Goal: Information Seeking & Learning: Learn about a topic

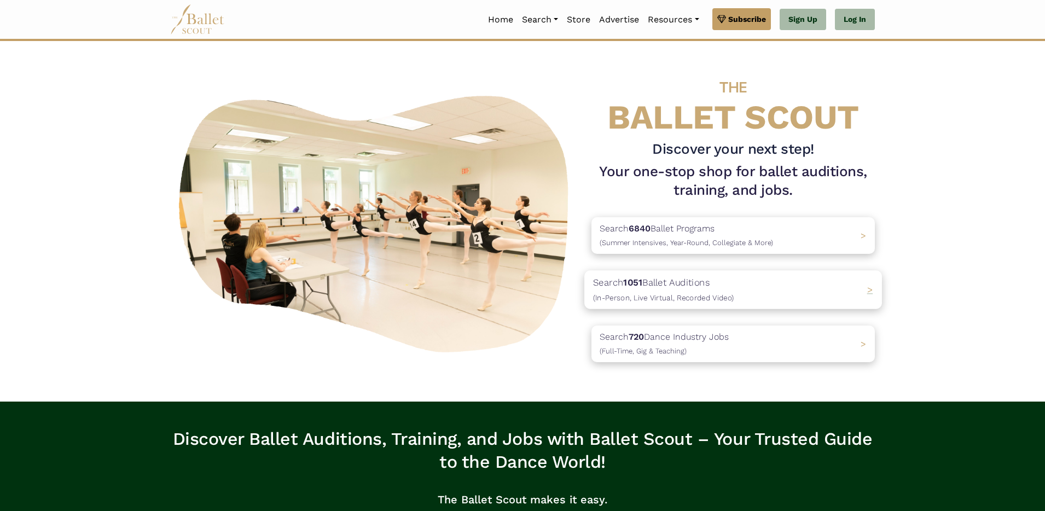
click at [671, 282] on p "Search 1051 Ballet Auditions (In-Person, Live Virtual, Recorded Video)" at bounding box center [663, 290] width 141 height 30
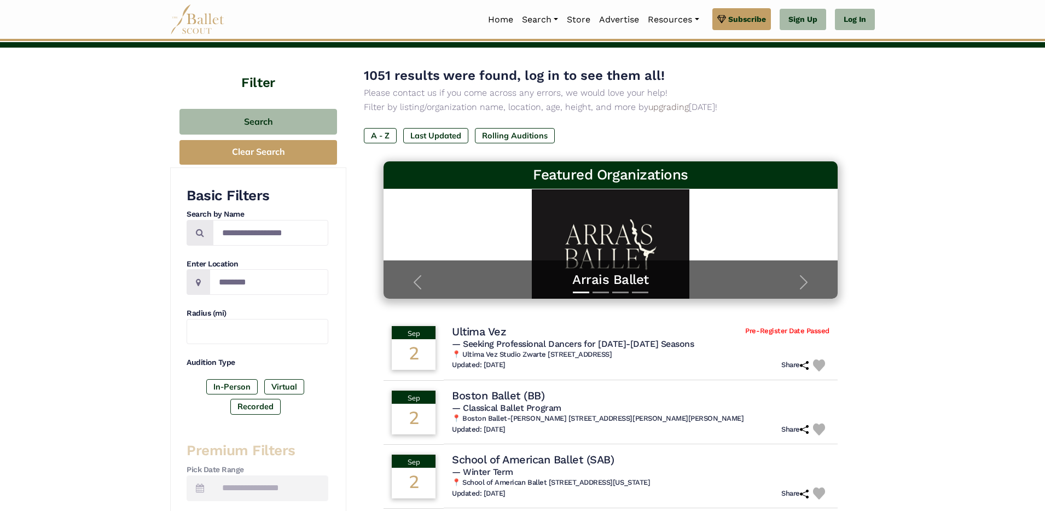
scroll to position [28, 0]
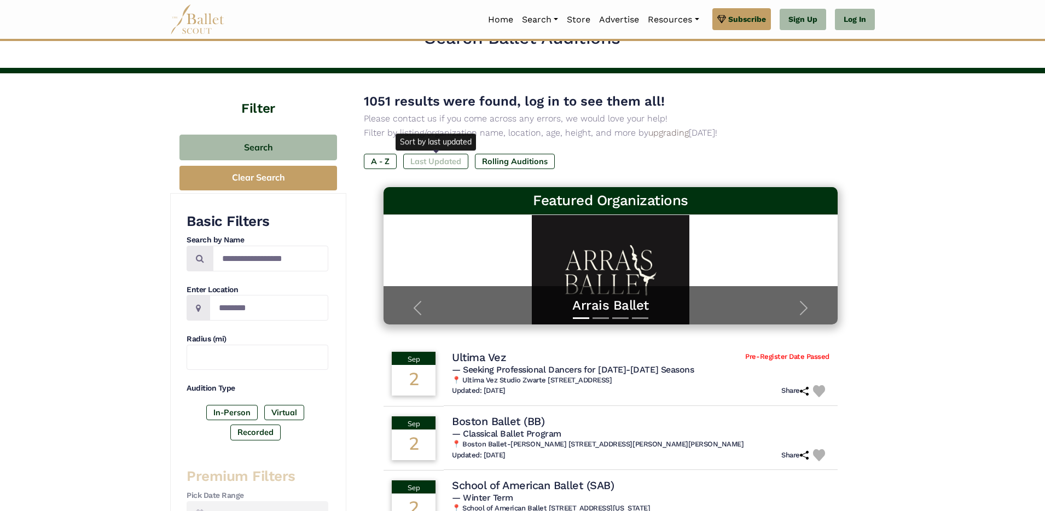
click at [425, 159] on label "Last Updated" at bounding box center [435, 161] width 65 height 15
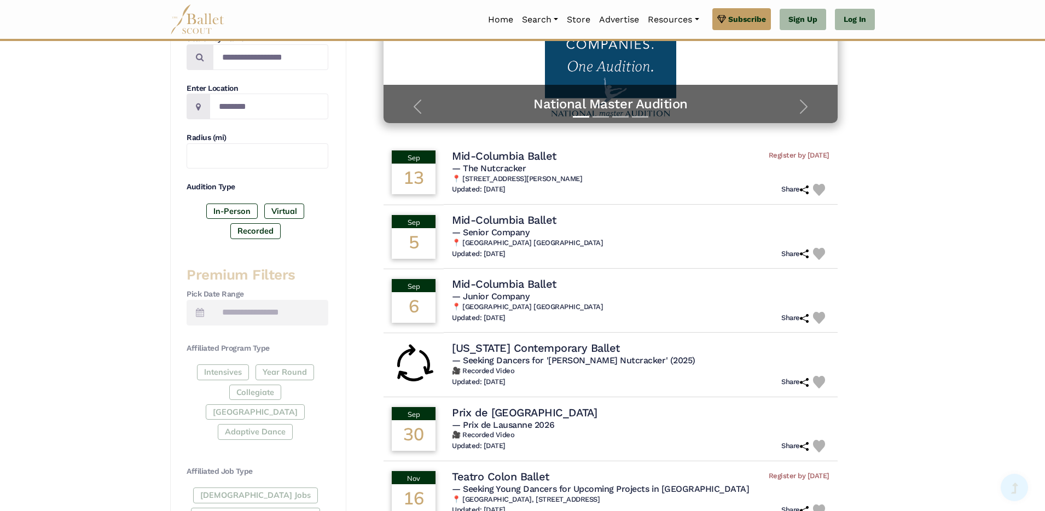
scroll to position [247, 0]
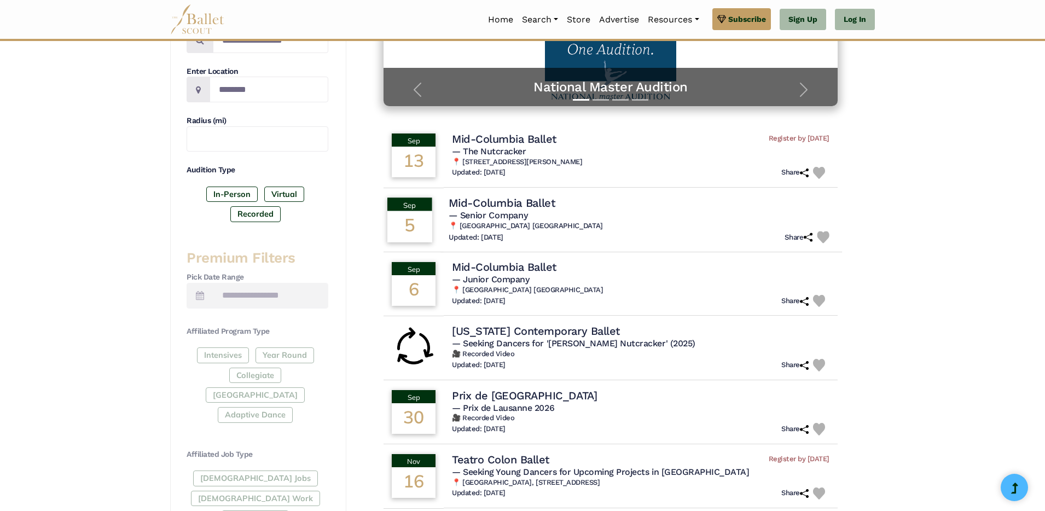
click at [516, 213] on span "— Senior Company" at bounding box center [488, 215] width 79 height 10
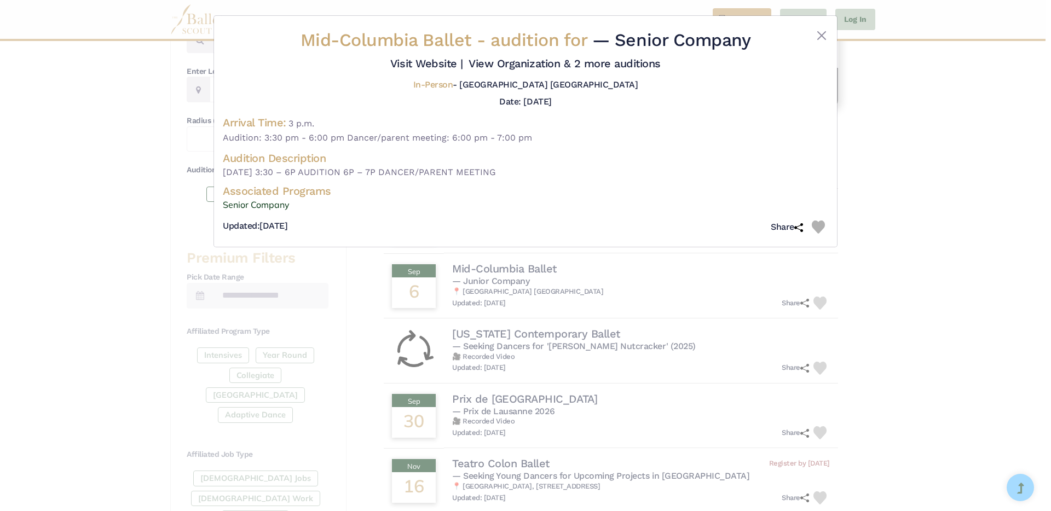
click at [935, 241] on div "Mid-Columbia Ballet - audition for — Senior Company Visit Website |" at bounding box center [525, 255] width 1051 height 511
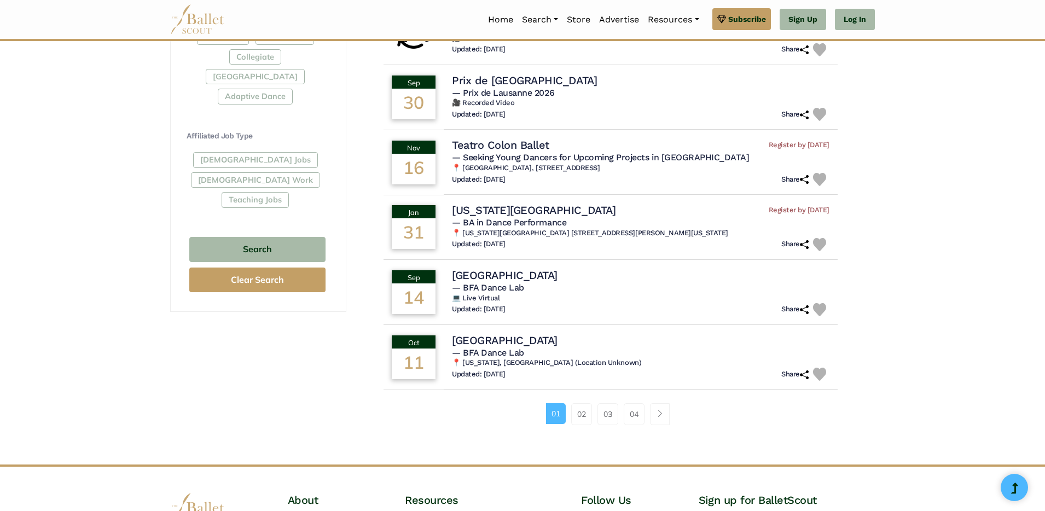
scroll to position [585, 0]
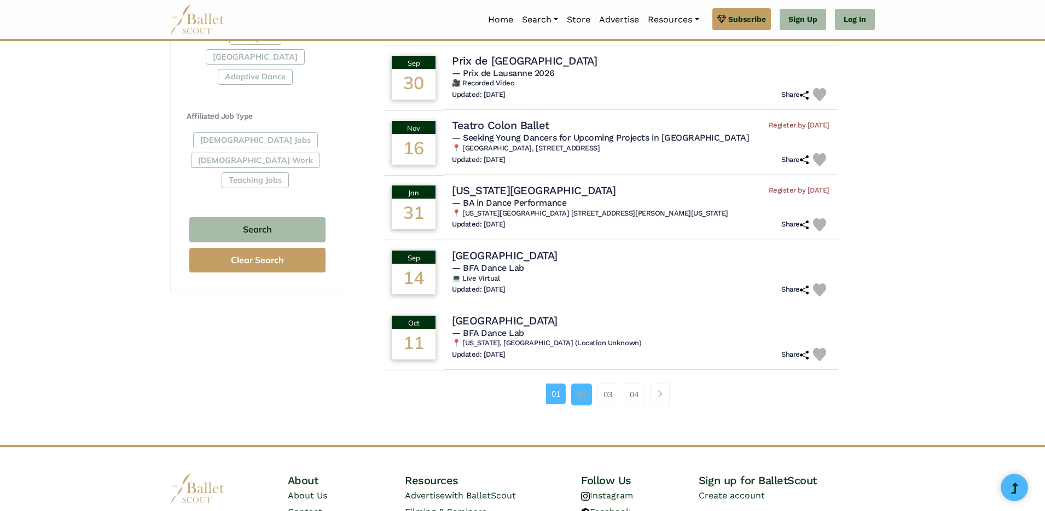
click at [581, 400] on link "02" at bounding box center [581, 395] width 21 height 22
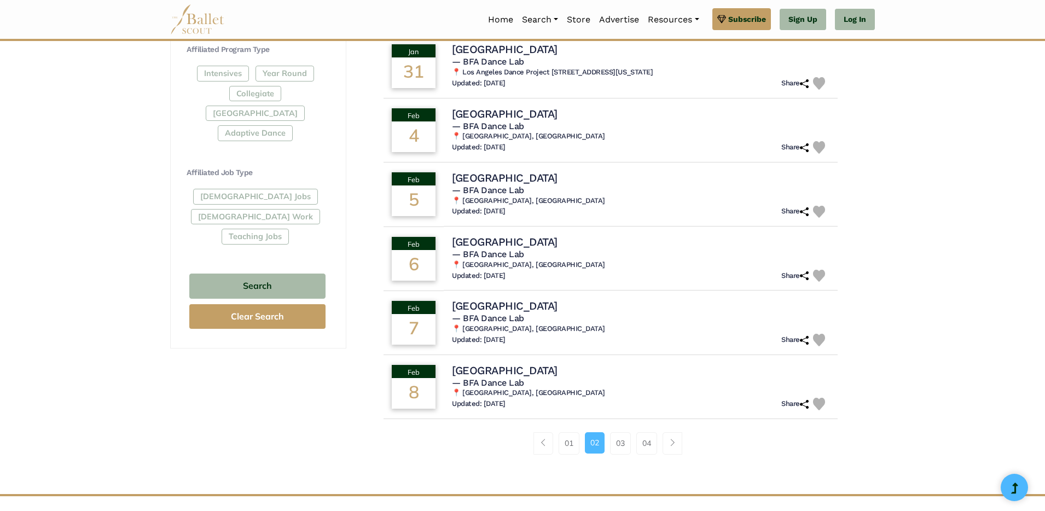
scroll to position [598, 0]
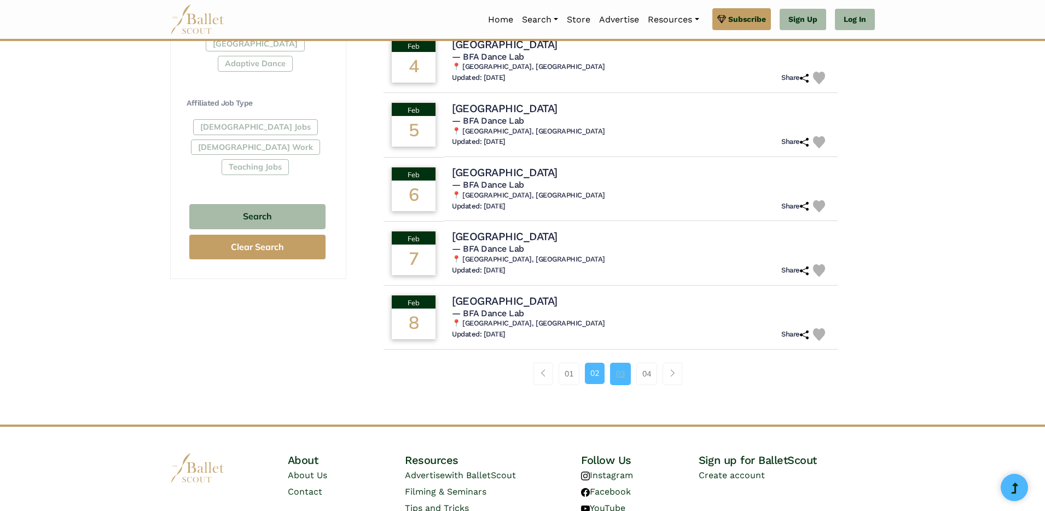
click at [618, 381] on link "03" at bounding box center [620, 374] width 21 height 22
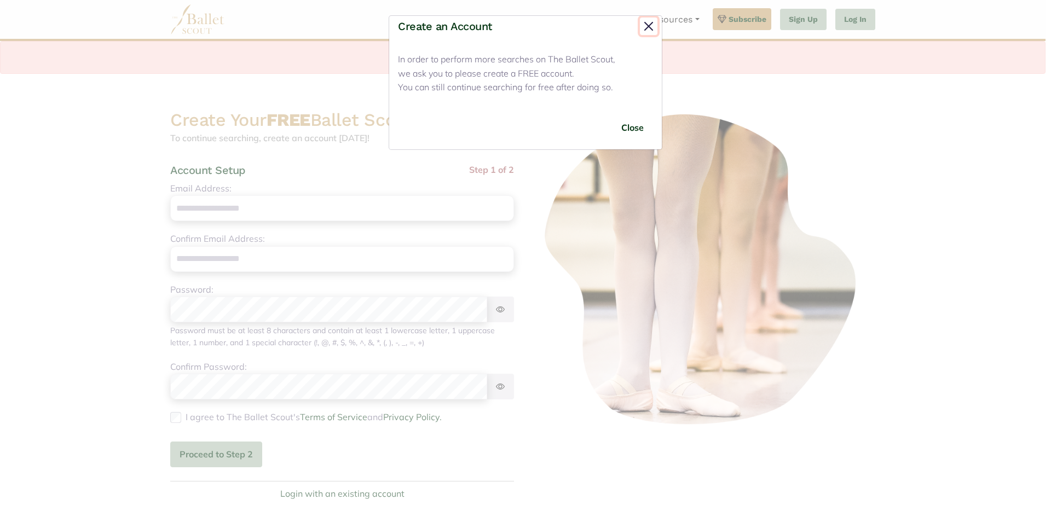
click at [644, 25] on button "Close" at bounding box center [649, 27] width 18 height 18
